Goal: Task Accomplishment & Management: Complete application form

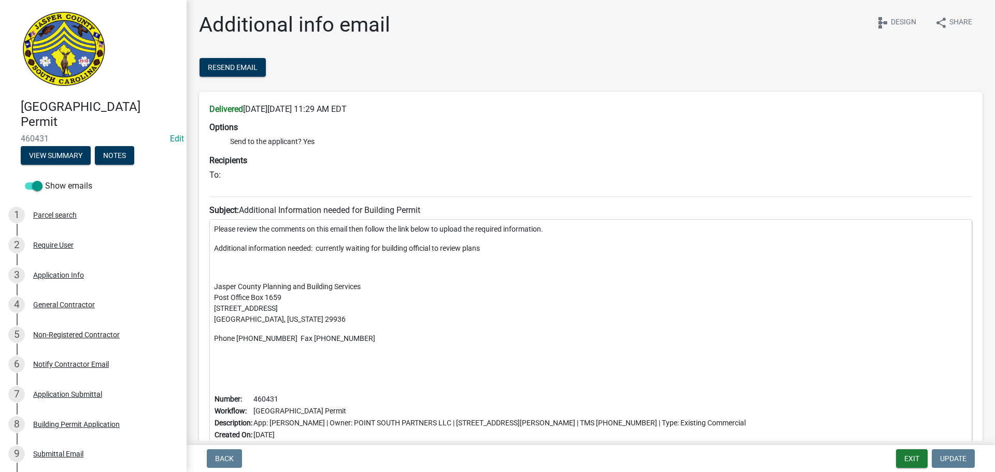
scroll to position [249, 0]
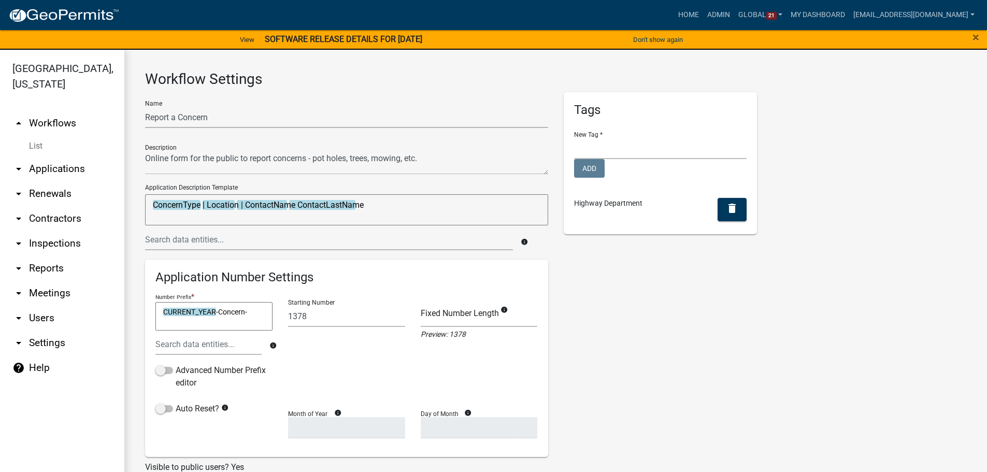
select select "3"
select select
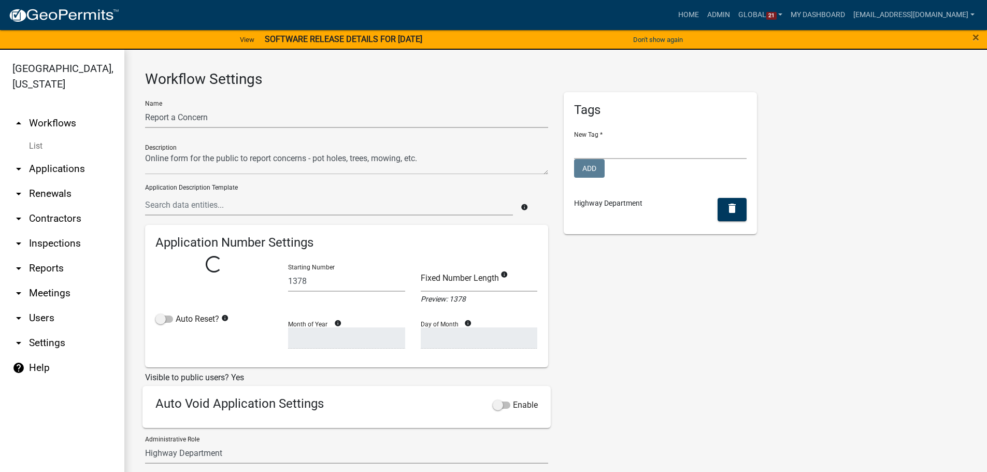
select select "3"
select select
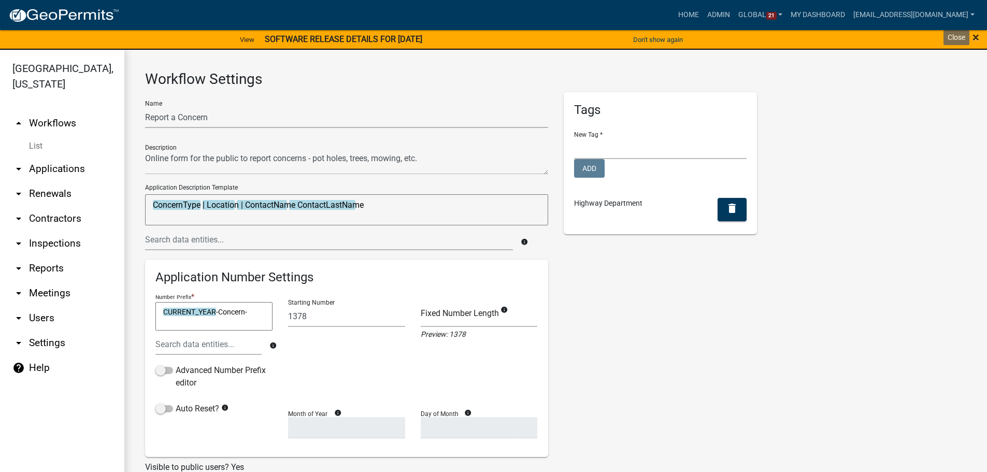
click at [978, 35] on span "×" at bounding box center [976, 37] width 7 height 15
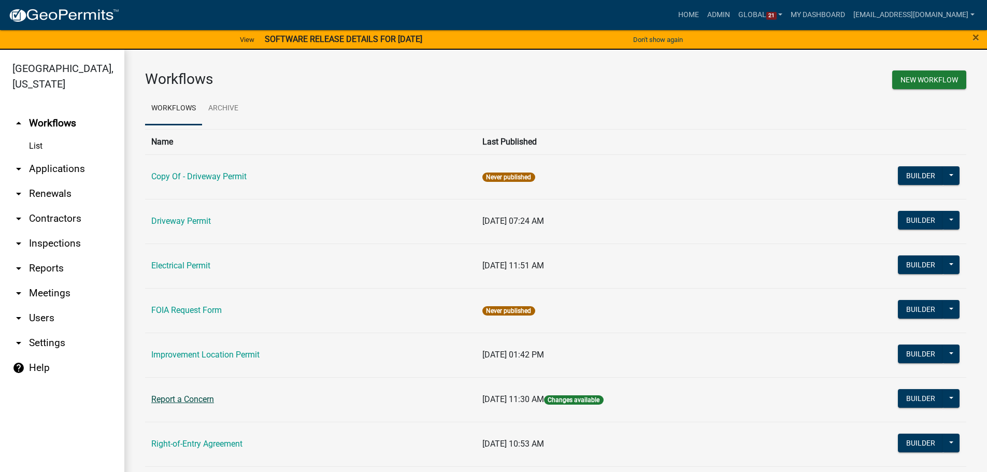
click at [199, 399] on link "Report a Concern" at bounding box center [182, 399] width 63 height 10
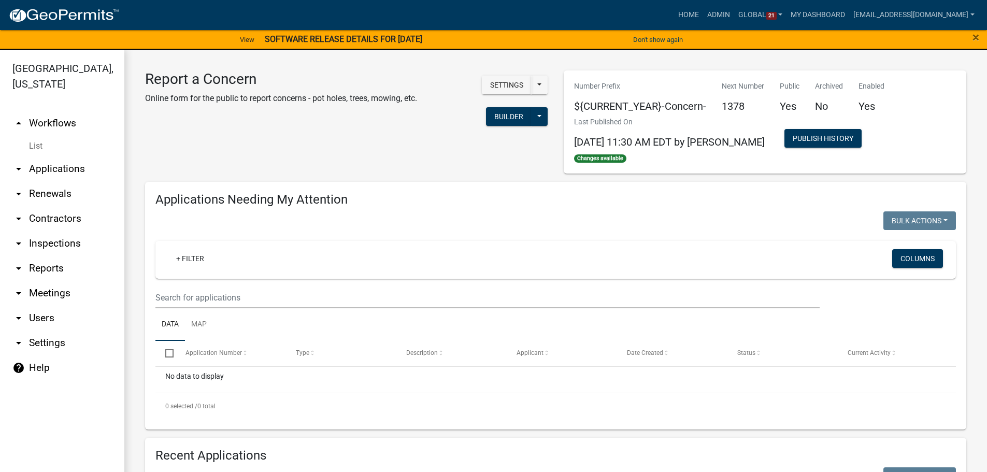
click at [286, 125] on div "Report a Concern Online form for the public to report concerns - pot holes, tre…" at bounding box center [281, 101] width 288 height 63
click at [509, 121] on button "Builder" at bounding box center [509, 116] width 46 height 19
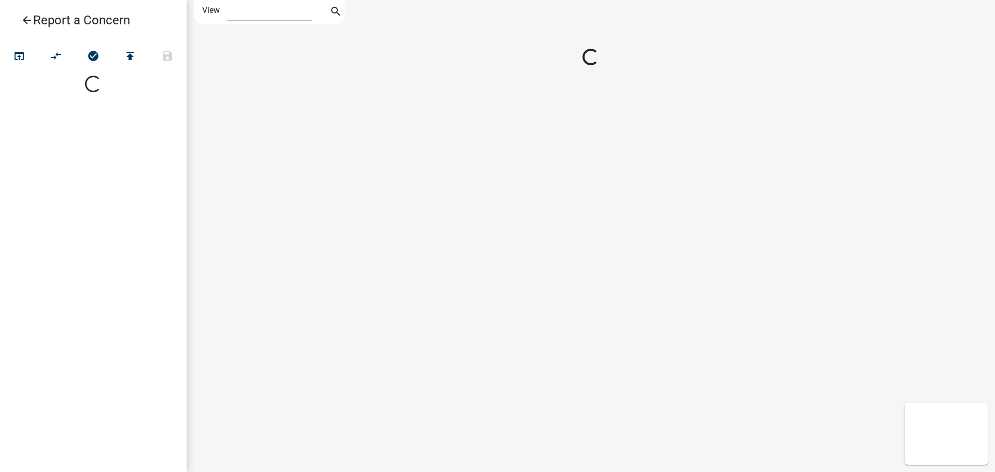
select select "1"
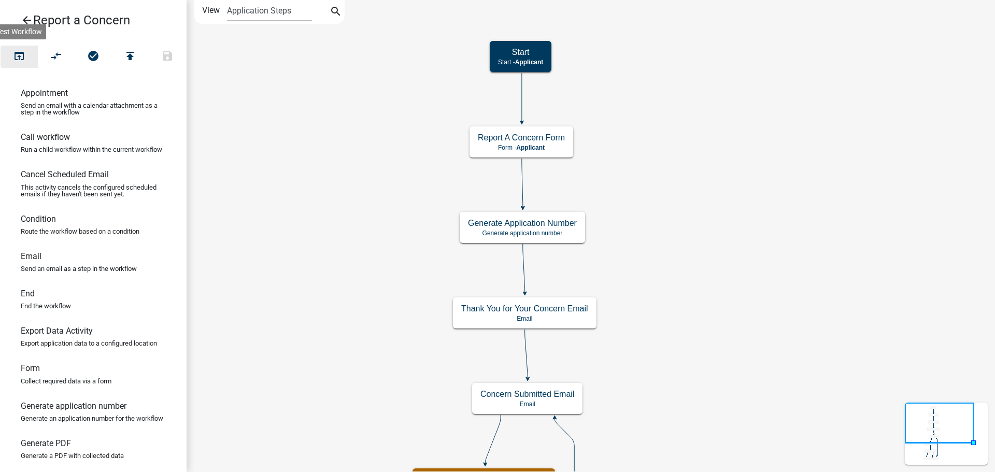
click at [19, 56] on icon "open_in_browser" at bounding box center [19, 57] width 12 height 15
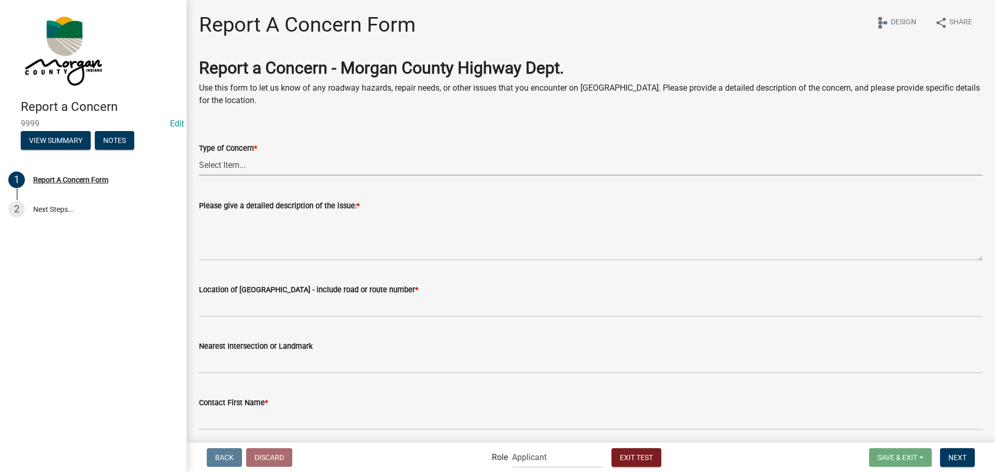
click at [282, 167] on select "Select Item... Pot Hole Patching Ditch Tree Sign Mowing Culvert Other" at bounding box center [590, 164] width 783 height 21
click at [199, 154] on select "Select Item... Pot Hole Patching Ditch Tree Sign Mowing Culvert Other" at bounding box center [590, 164] width 783 height 21
select select "05549d27-706b-4fc5-87d5-786b3b3055f9"
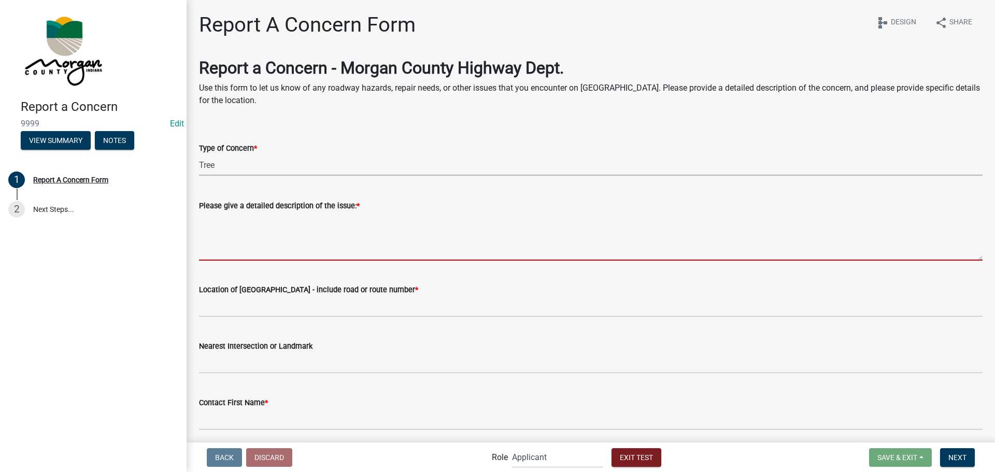
click at [308, 253] on textarea "Please give a detailed description of the issue: *" at bounding box center [590, 236] width 783 height 49
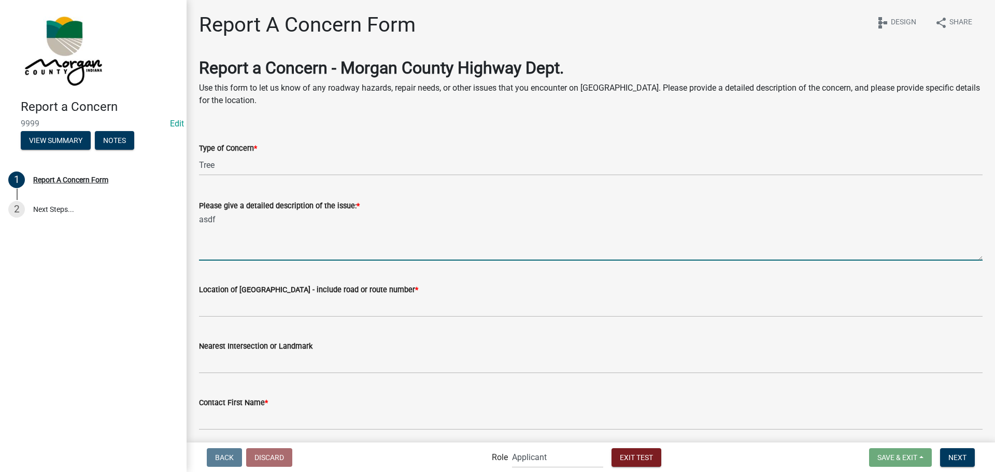
type textarea "asdf"
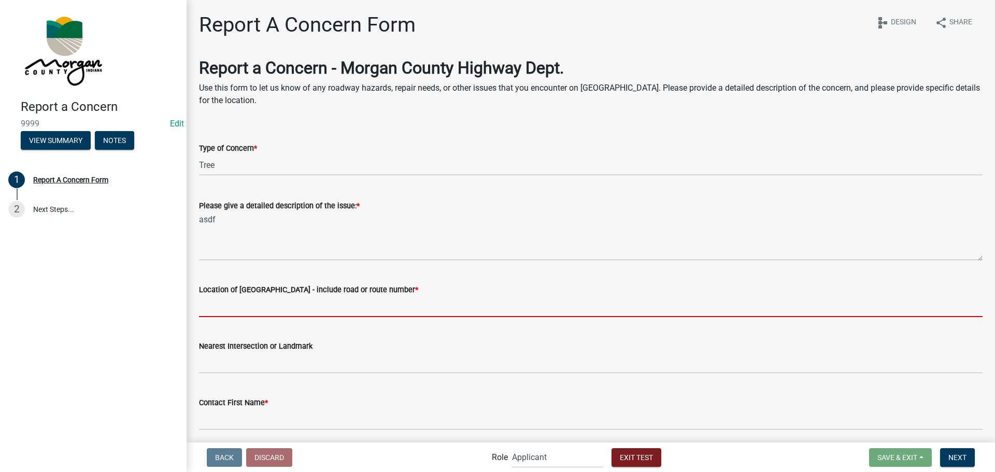
click at [315, 309] on input "Location of Concern - include road or route number *" at bounding box center [590, 306] width 783 height 21
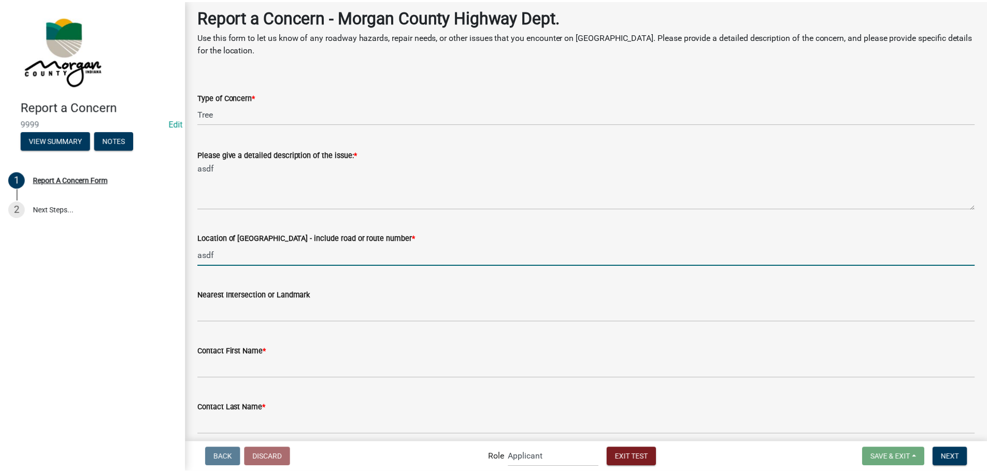
scroll to position [207, 0]
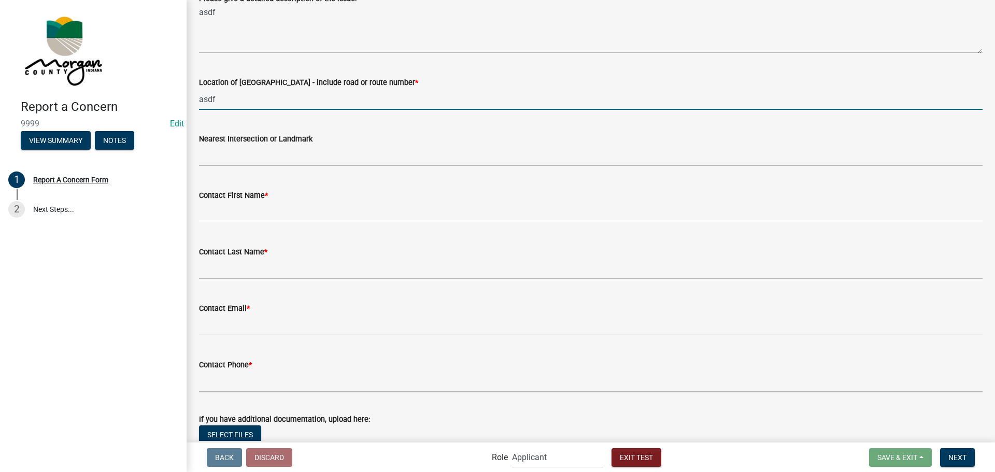
type input "asdf"
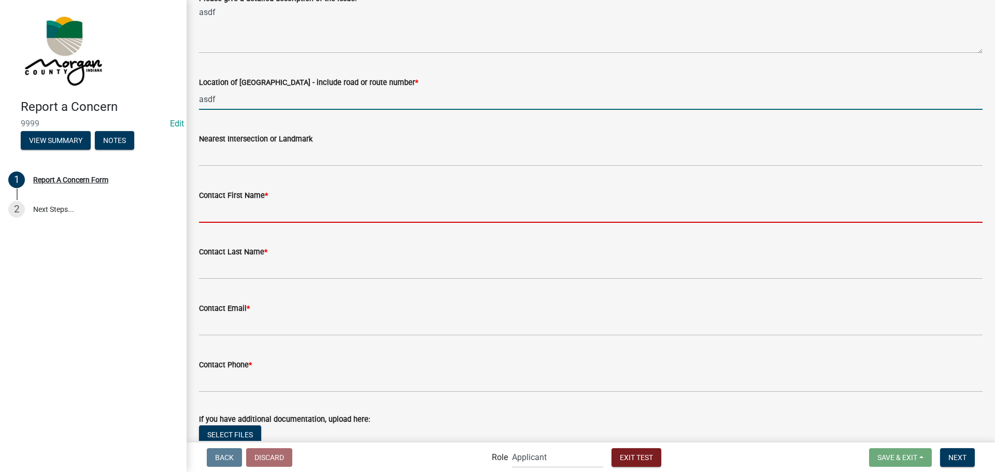
click at [280, 209] on input "Contact First Name *" at bounding box center [590, 212] width 783 height 21
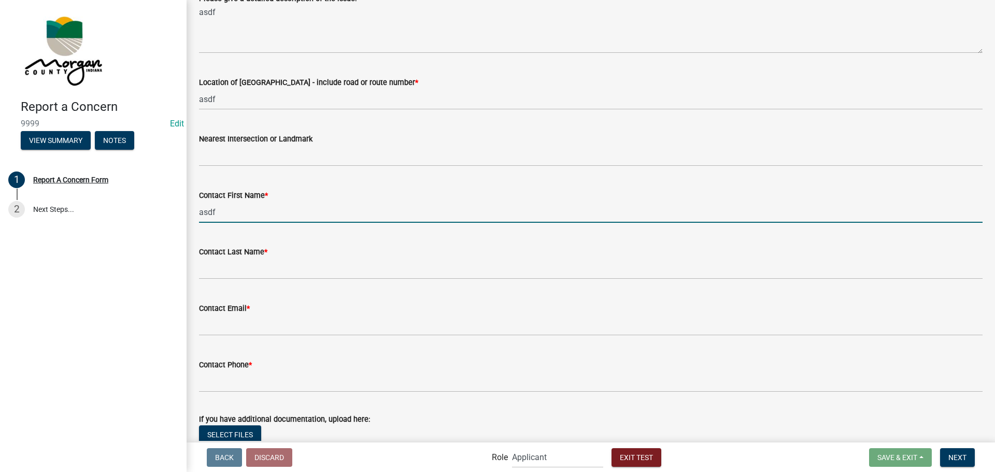
type input "asdf"
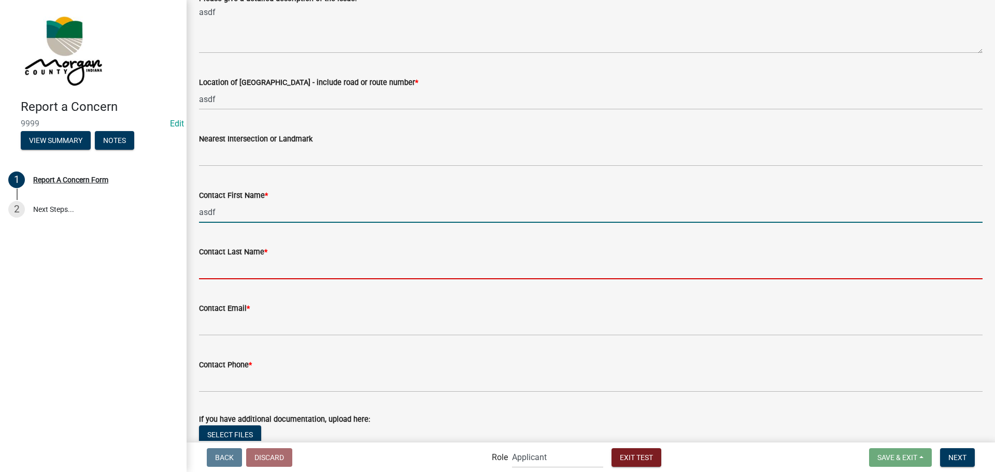
click at [250, 262] on input "Contact Last Name *" at bounding box center [590, 268] width 783 height 21
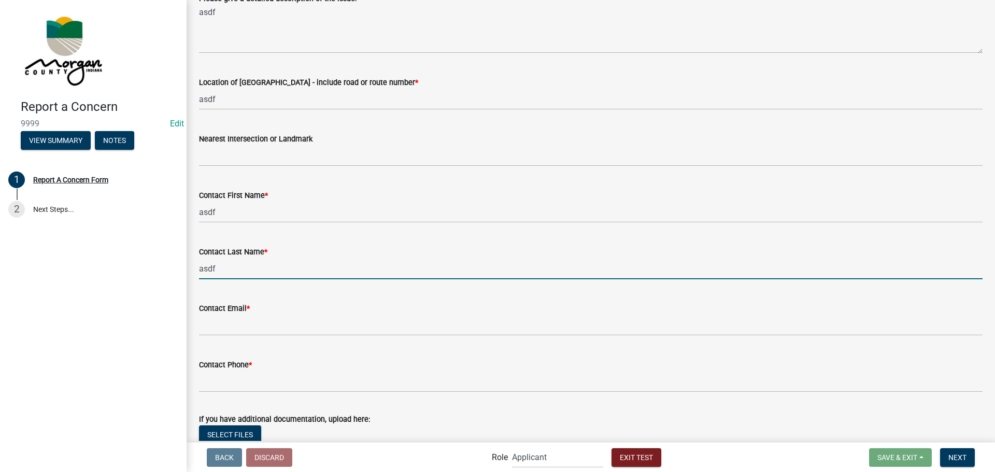
type input "asdf"
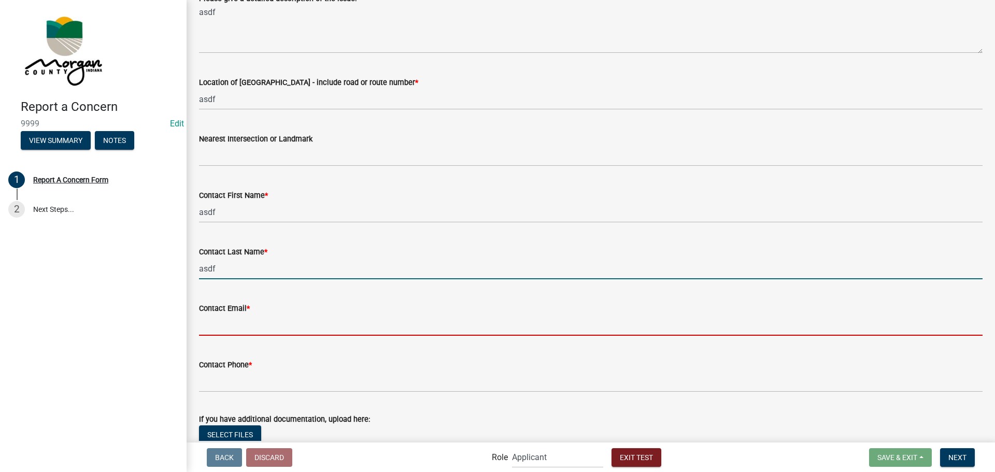
drag, startPoint x: 231, startPoint y: 321, endPoint x: 242, endPoint y: 322, distance: 11.4
click at [230, 321] on input "Contact Email *" at bounding box center [590, 325] width 783 height 21
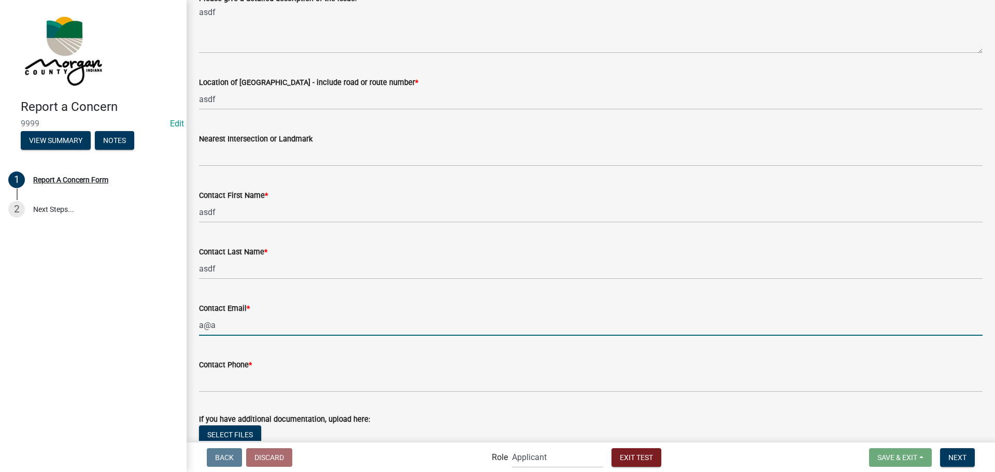
type input "a@a"
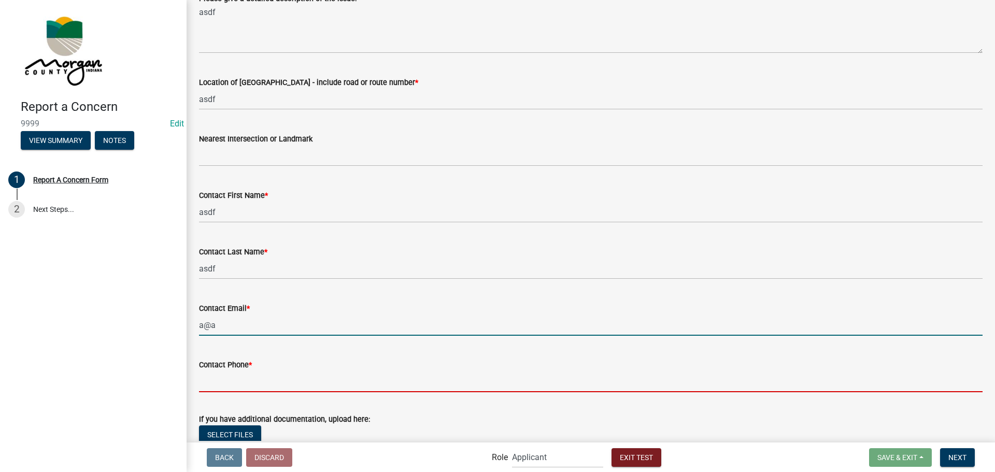
click at [288, 376] on input "Contact Phone *" at bounding box center [590, 381] width 783 height 21
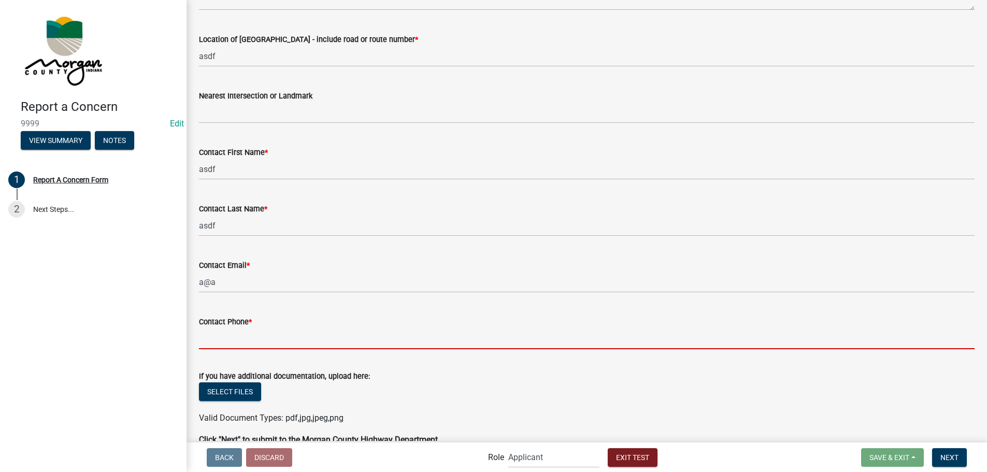
scroll to position [304, 0]
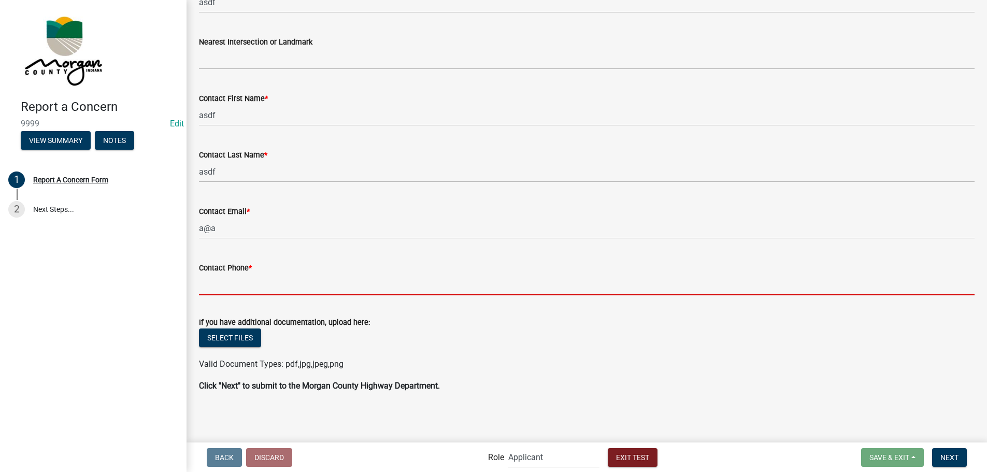
click at [267, 282] on input "Contact Phone *" at bounding box center [587, 284] width 776 height 21
type input "5555555555"
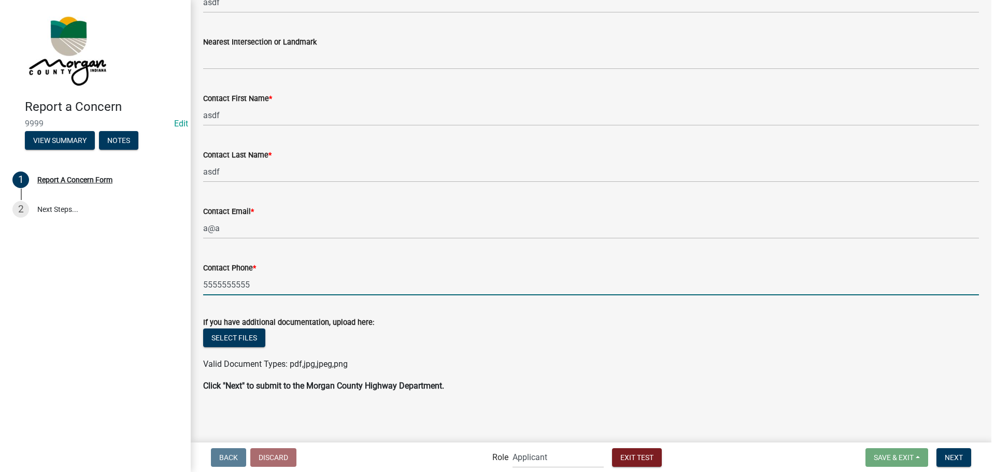
scroll to position [0, 0]
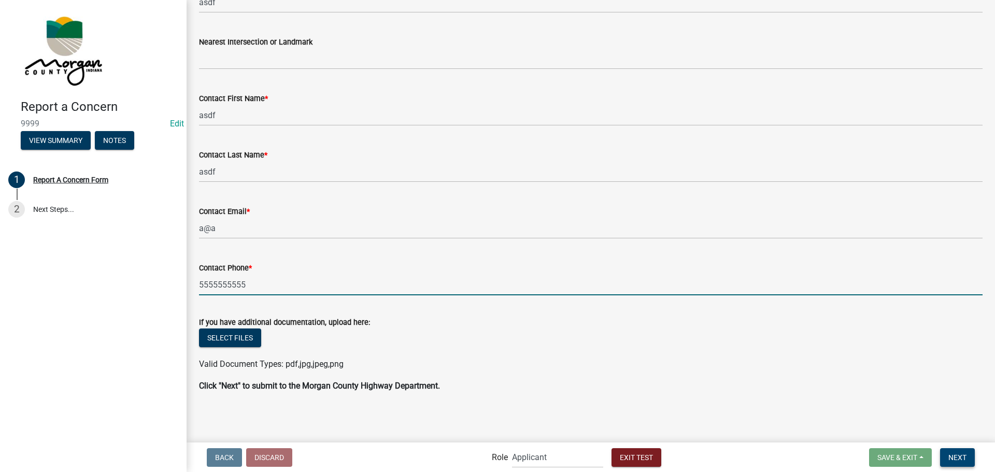
click at [958, 461] on span "Next" at bounding box center [957, 457] width 18 height 8
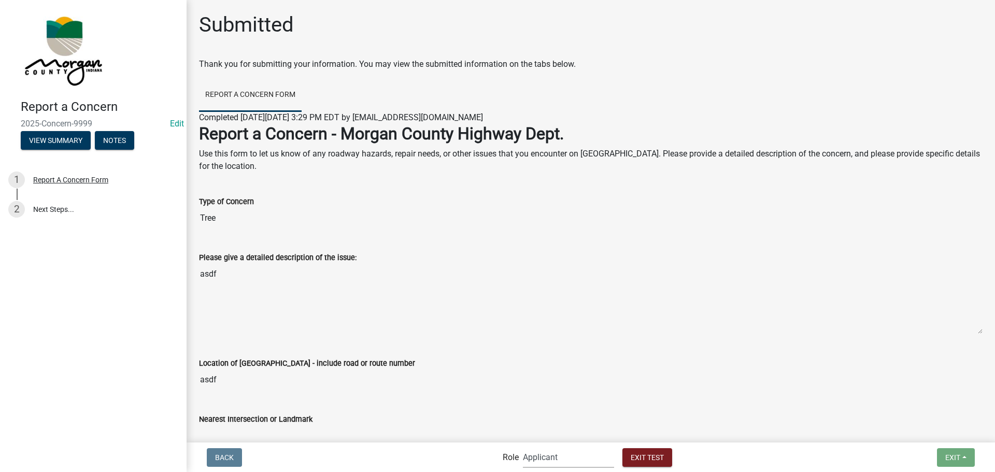
click at [555, 458] on select "Applicant Highway Department Highway Dept Inspectors Admin" at bounding box center [568, 457] width 91 height 21
select select "2cf1d75c-8622-4392-9a89-bfd2bed2a6a6"
click at [523, 447] on select "Applicant Highway Department Highway Dept Inspectors Admin" at bounding box center [568, 457] width 91 height 21
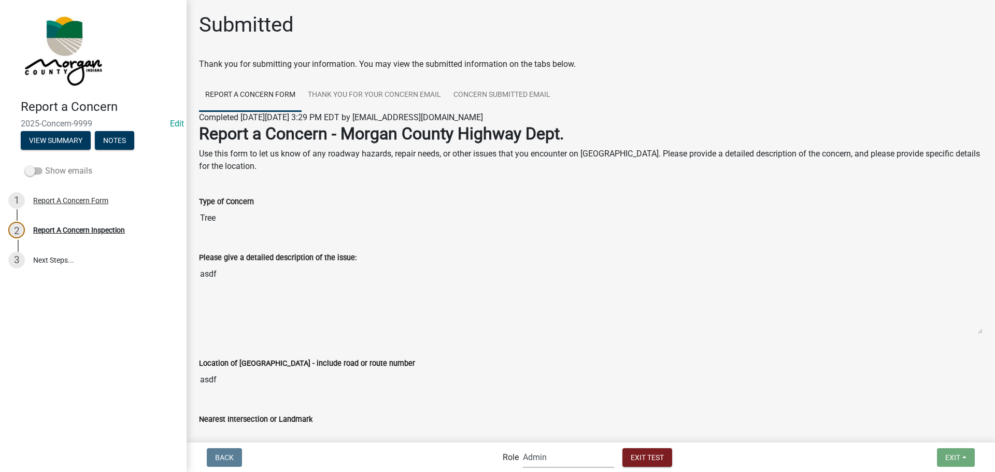
click at [27, 170] on span at bounding box center [34, 170] width 18 height 7
click at [45, 165] on input "Show emails" at bounding box center [45, 165] width 0 height 0
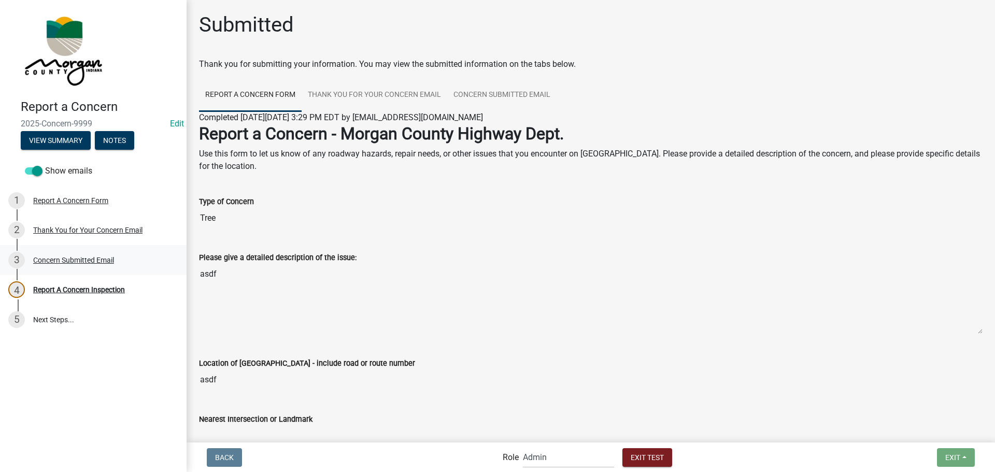
click at [59, 260] on div "Concern Submitted Email" at bounding box center [73, 259] width 81 height 7
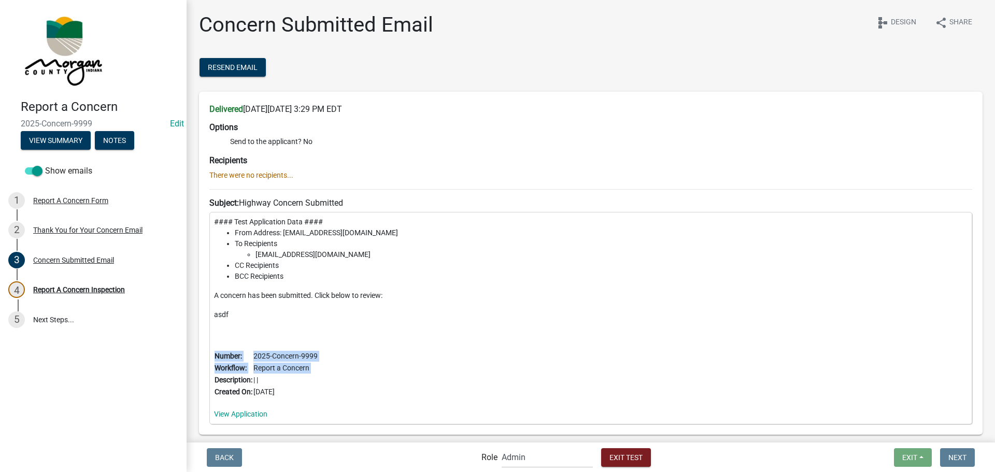
drag, startPoint x: 214, startPoint y: 381, endPoint x: 331, endPoint y: 376, distance: 117.2
click at [327, 382] on div "#### Test Application Data #### From Address: noreply@schneidergis.com To Recip…" at bounding box center [590, 318] width 763 height 212
